Goal: Check status: Check status

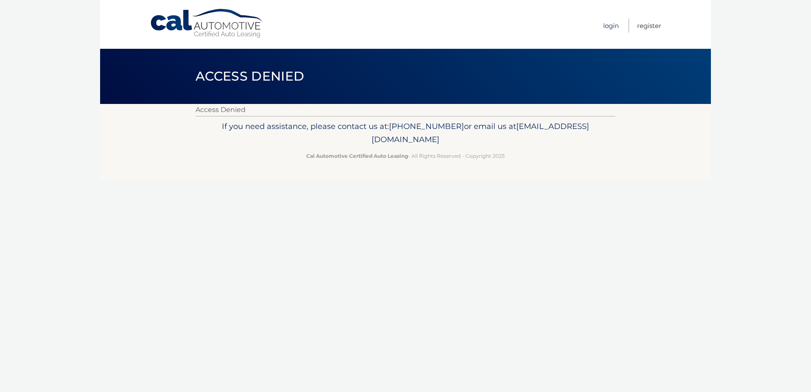
click at [609, 25] on link "Login" at bounding box center [611, 26] width 16 height 14
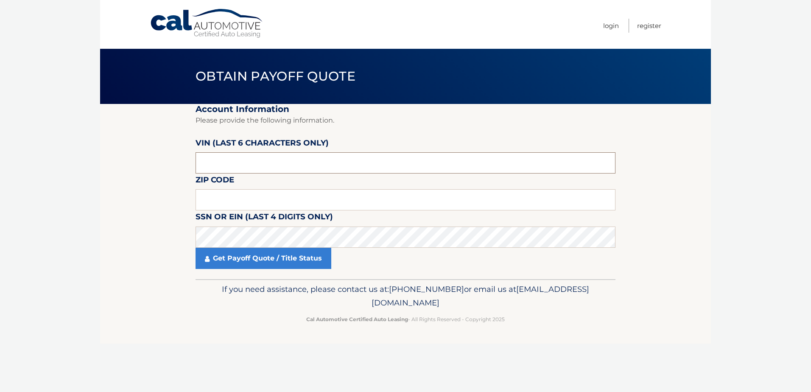
click at [272, 164] on input "text" at bounding box center [406, 162] width 420 height 21
type input "014686"
click at [406, 202] on input "text" at bounding box center [406, 199] width 420 height 21
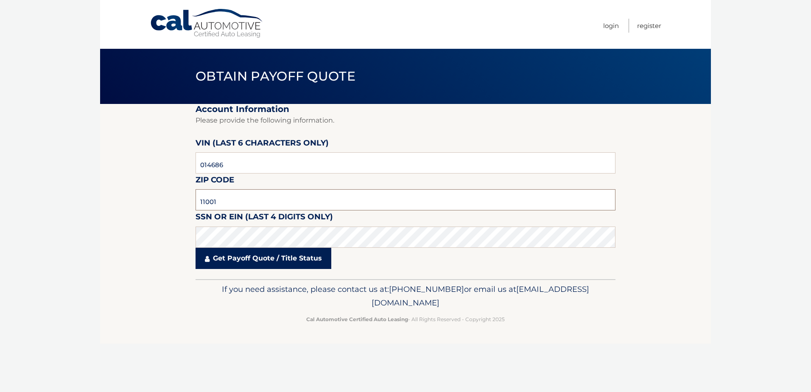
type input "11001"
click at [249, 264] on link "Get Payoff Quote / Title Status" at bounding box center [264, 258] width 136 height 21
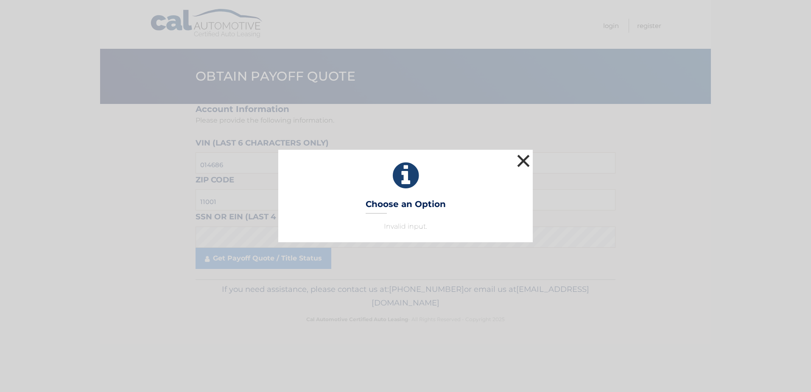
click at [527, 161] on button "×" at bounding box center [523, 160] width 17 height 17
